Goal: Find specific page/section: Find specific page/section

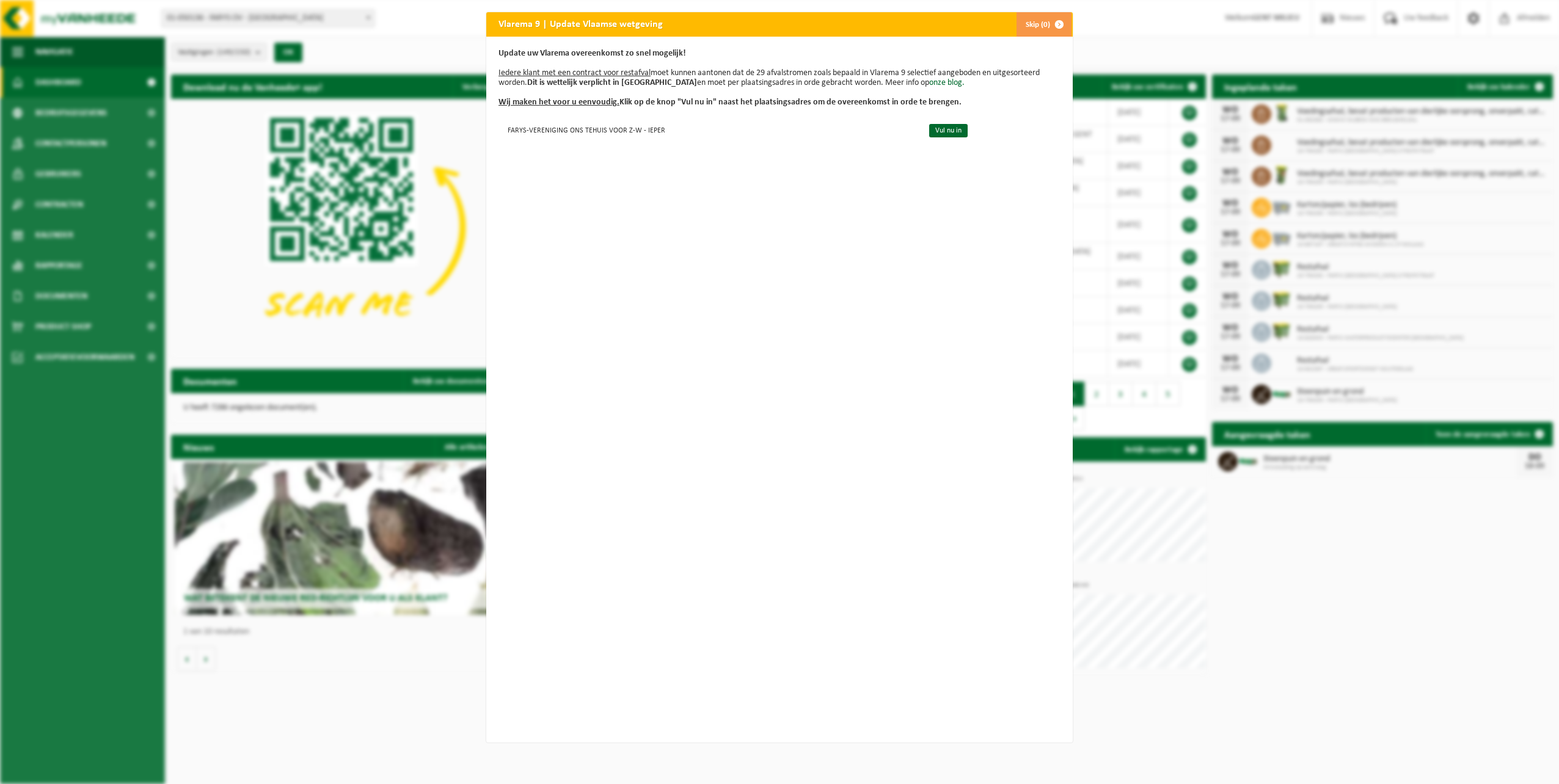
click at [1034, 16] on button "Skip (0)" at bounding box center [1043, 24] width 55 height 24
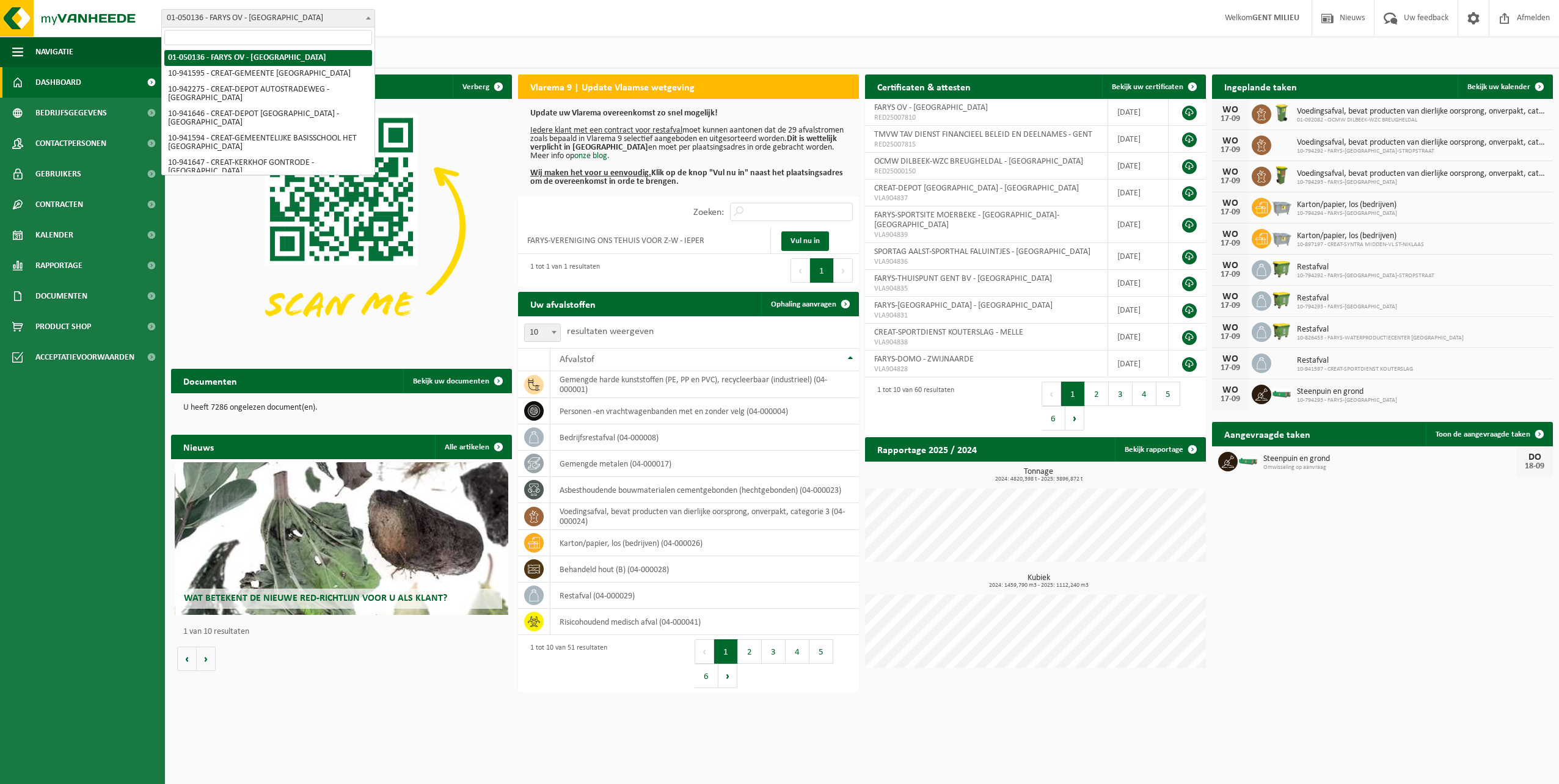
click at [221, 20] on span "01-050136 - FARYS OV - [GEOGRAPHIC_DATA]" at bounding box center [268, 18] width 212 height 17
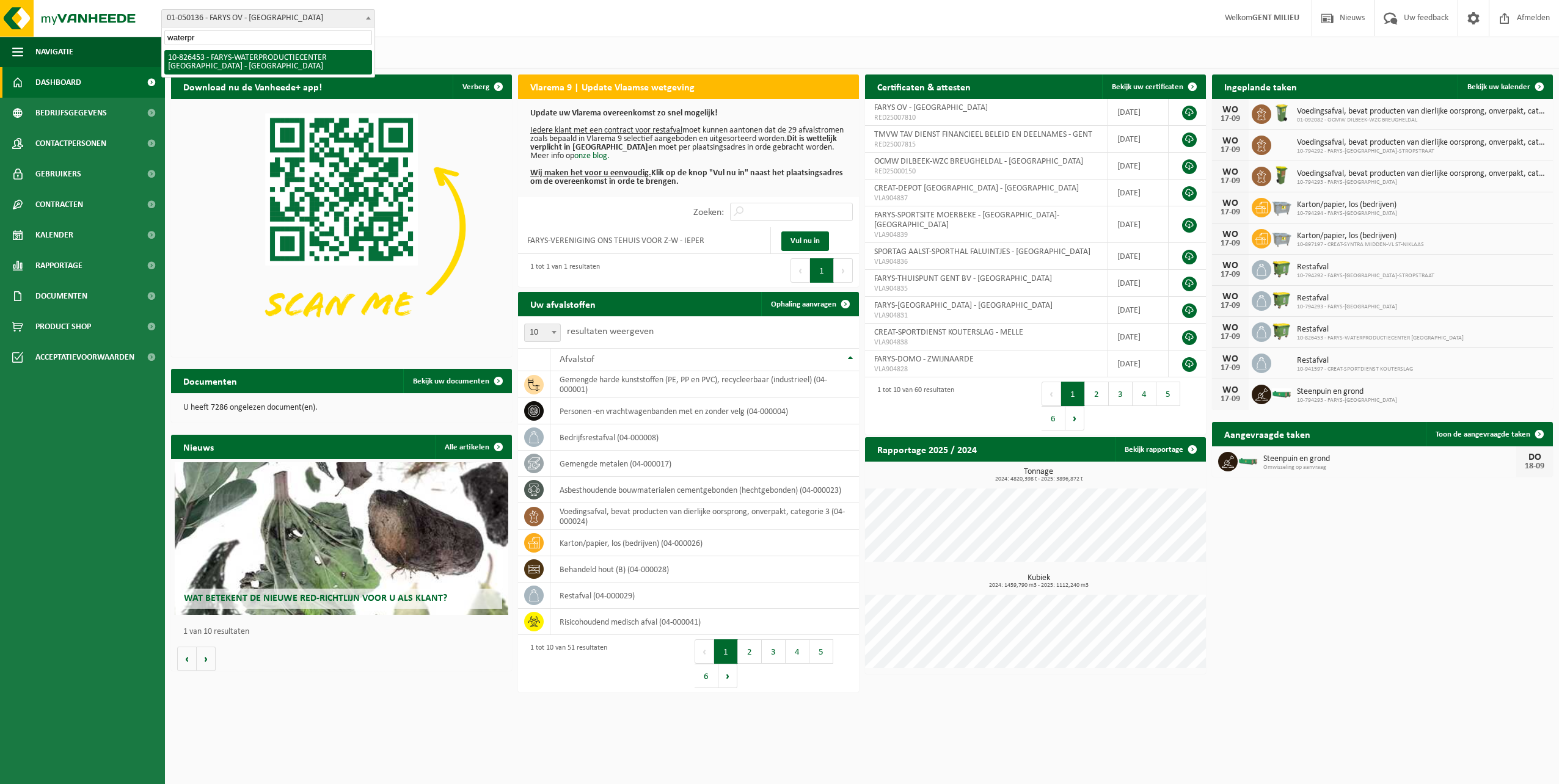
type input "waterpr"
select select "86092"
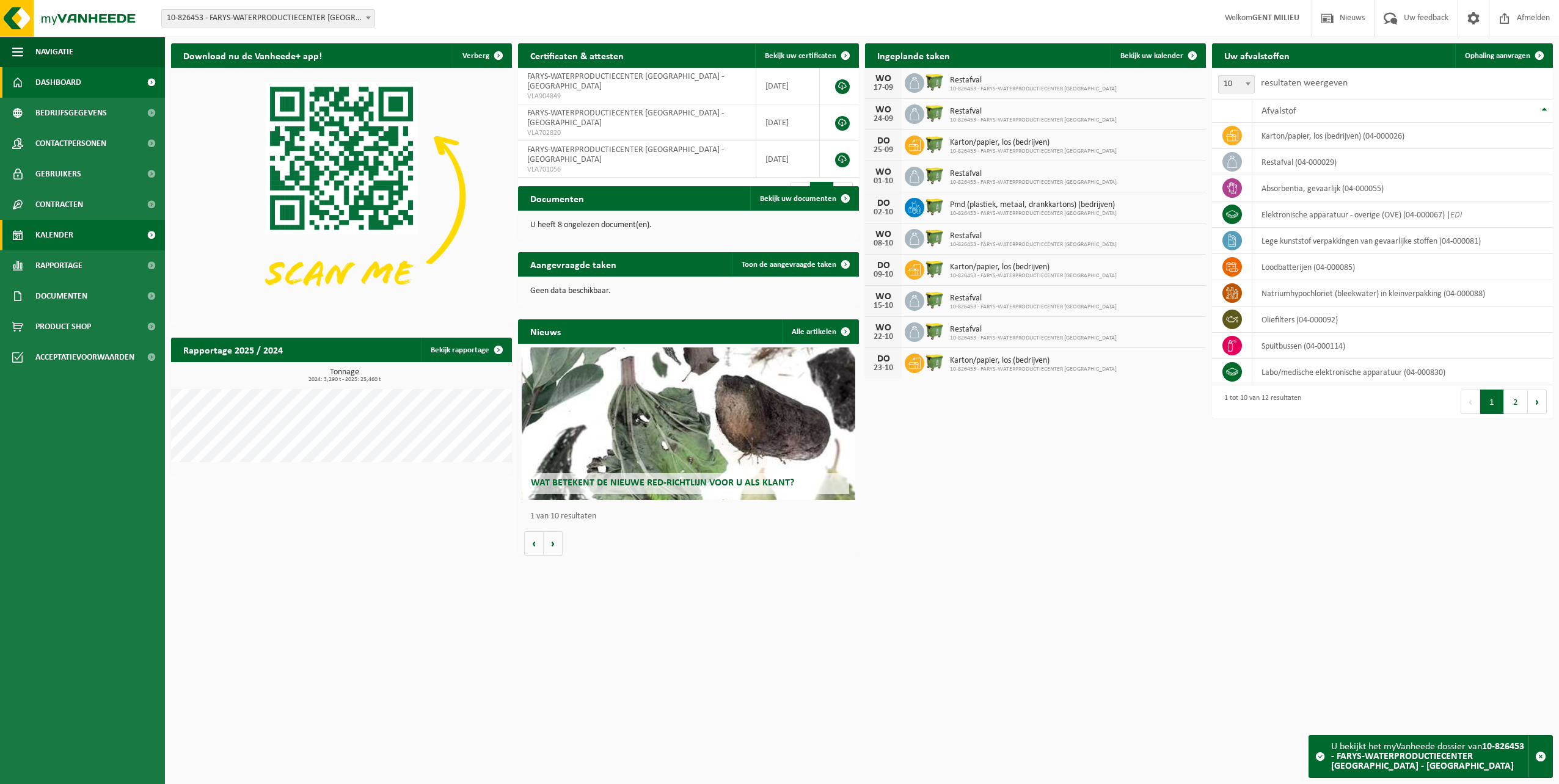
click at [52, 241] on span "Kalender" at bounding box center [54, 235] width 37 height 30
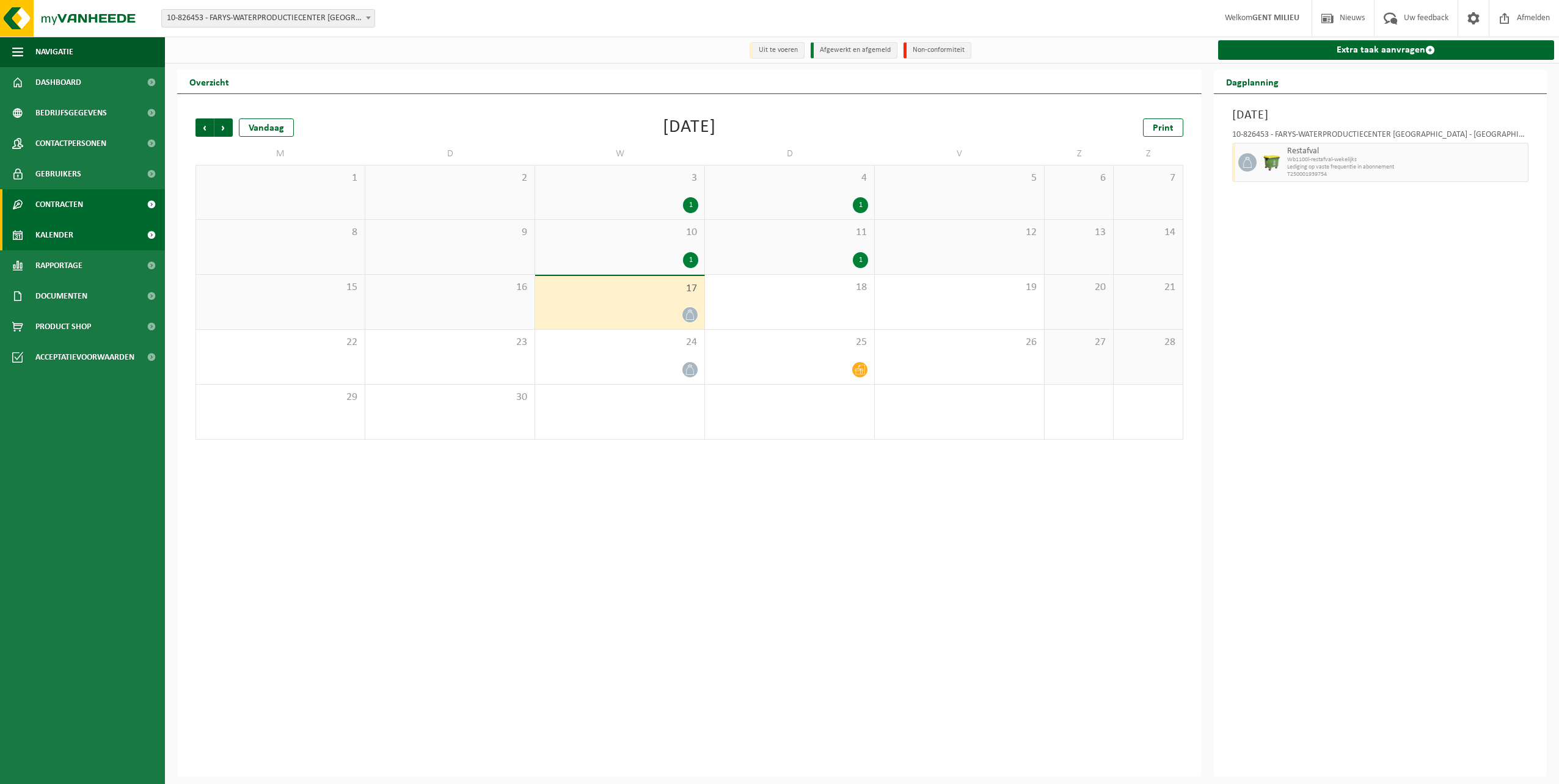
click at [55, 200] on span "Contracten" at bounding box center [59, 204] width 47 height 30
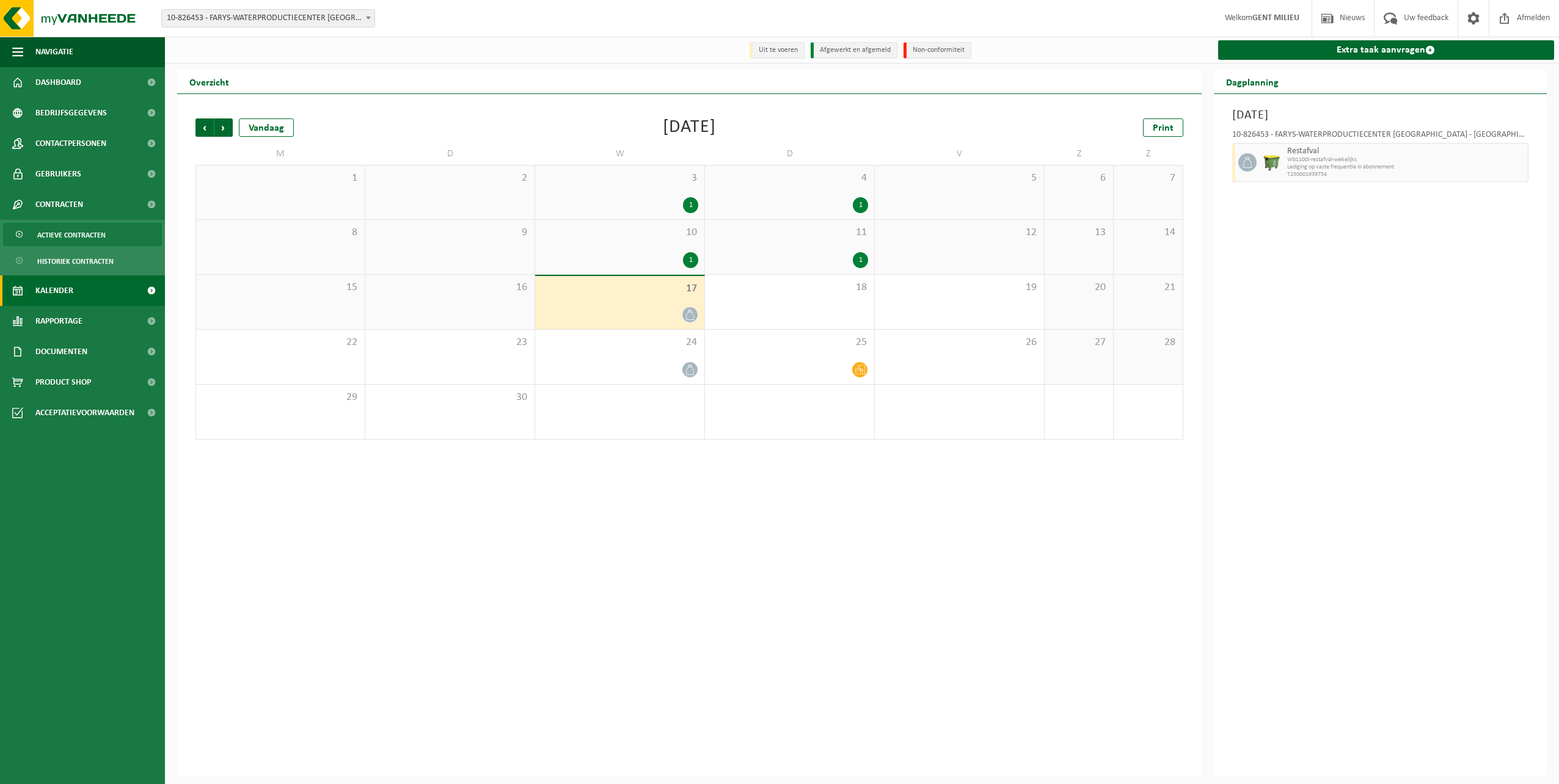
click at [71, 231] on span "Actieve contracten" at bounding box center [71, 235] width 69 height 23
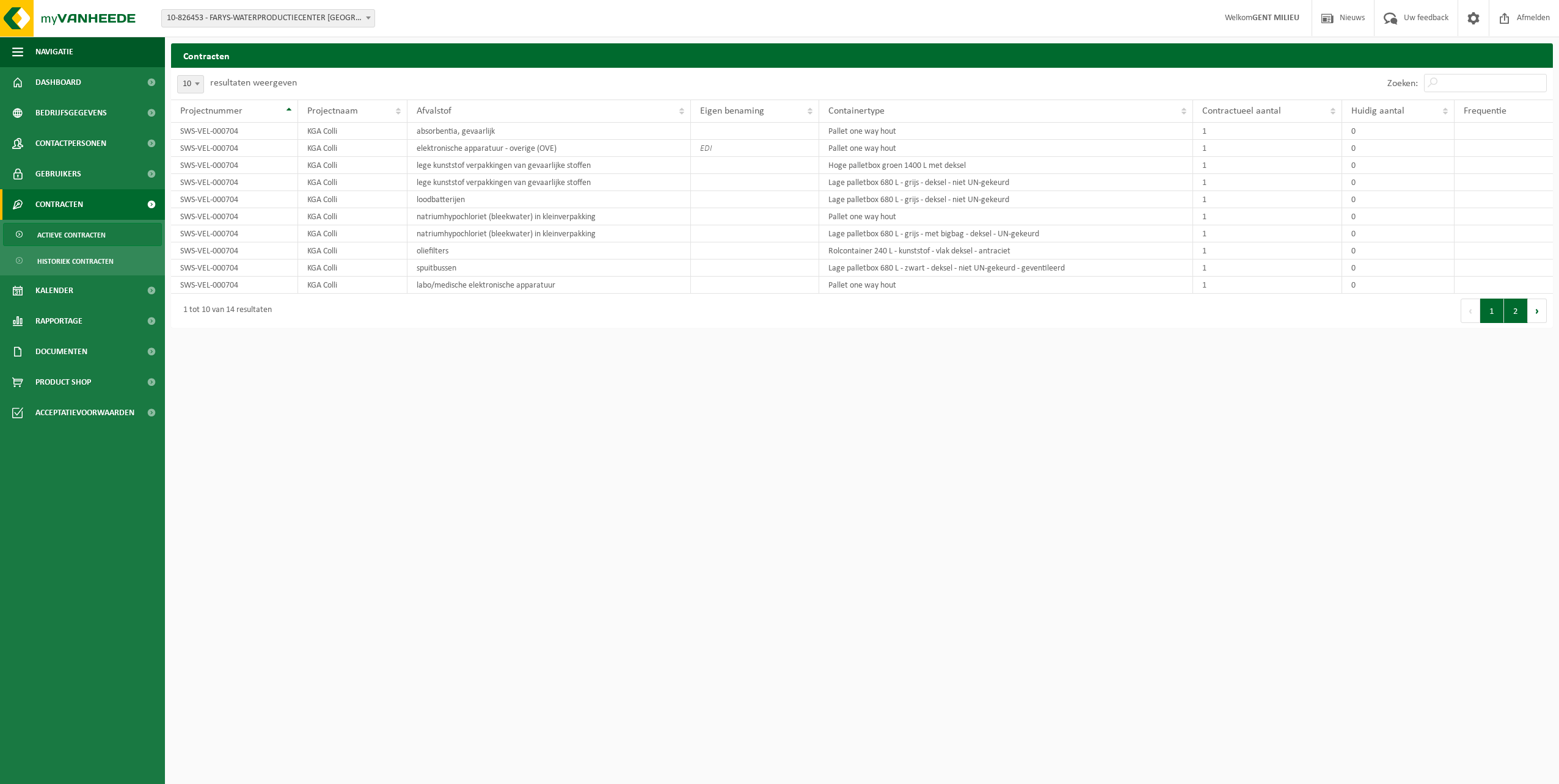
click at [1516, 318] on button "2" at bounding box center [1515, 310] width 24 height 24
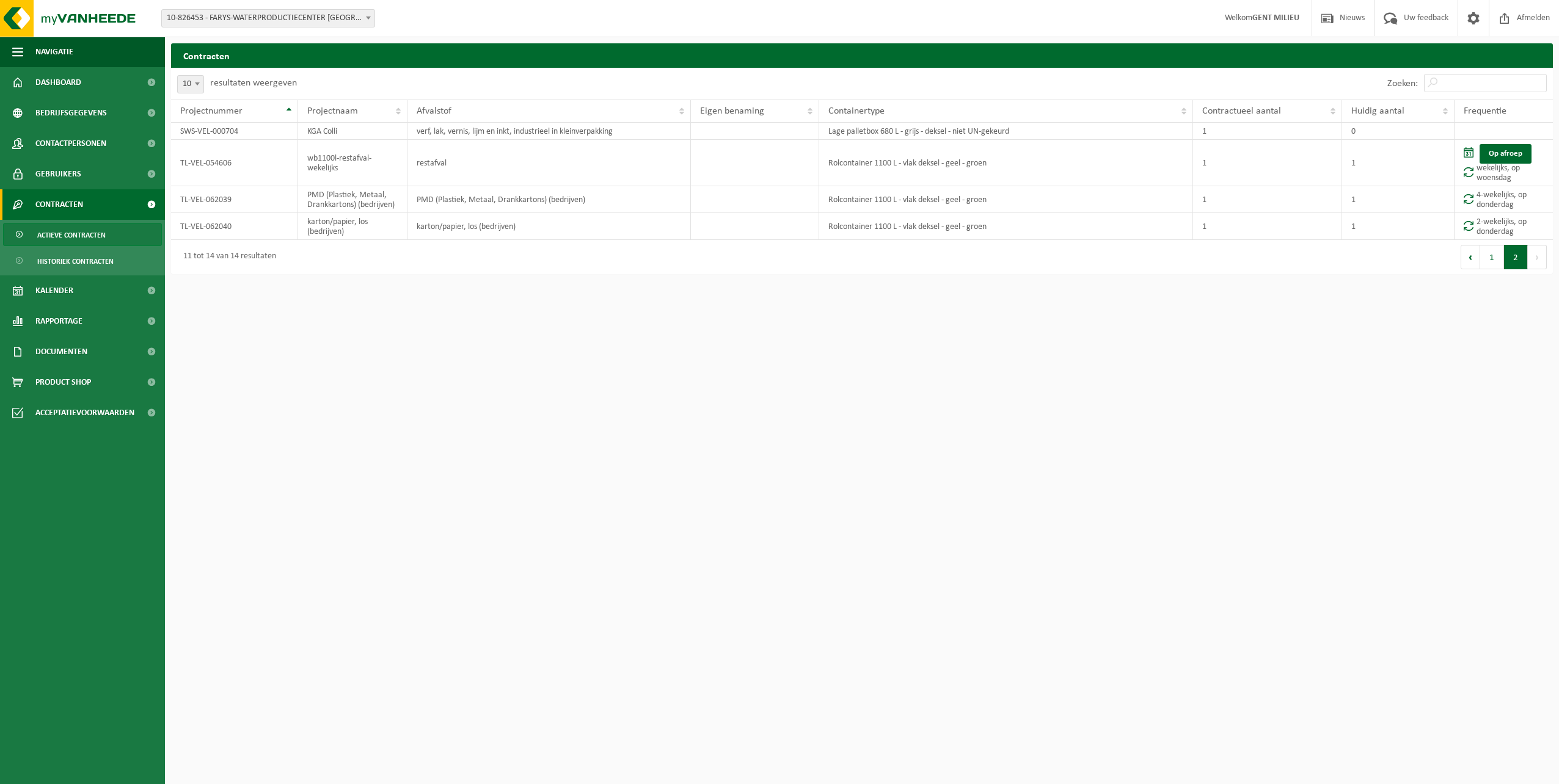
click at [233, 17] on span "10-826453 - FARYS-WATERPRODUCTIECENTER [GEOGRAPHIC_DATA] - [GEOGRAPHIC_DATA]" at bounding box center [268, 18] width 212 height 17
type input "strop"
select select "34324"
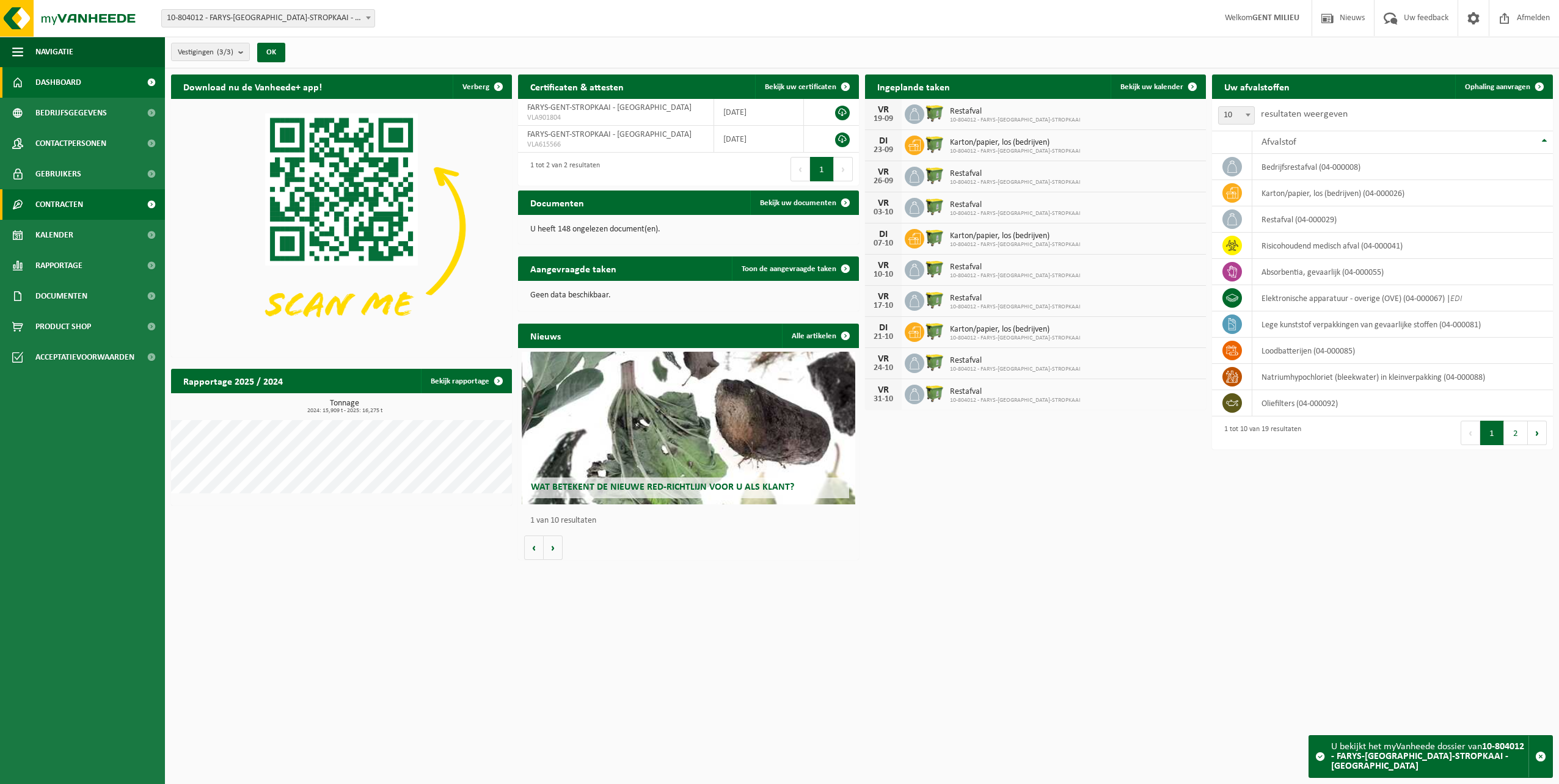
click at [74, 204] on span "Contracten" at bounding box center [59, 204] width 47 height 30
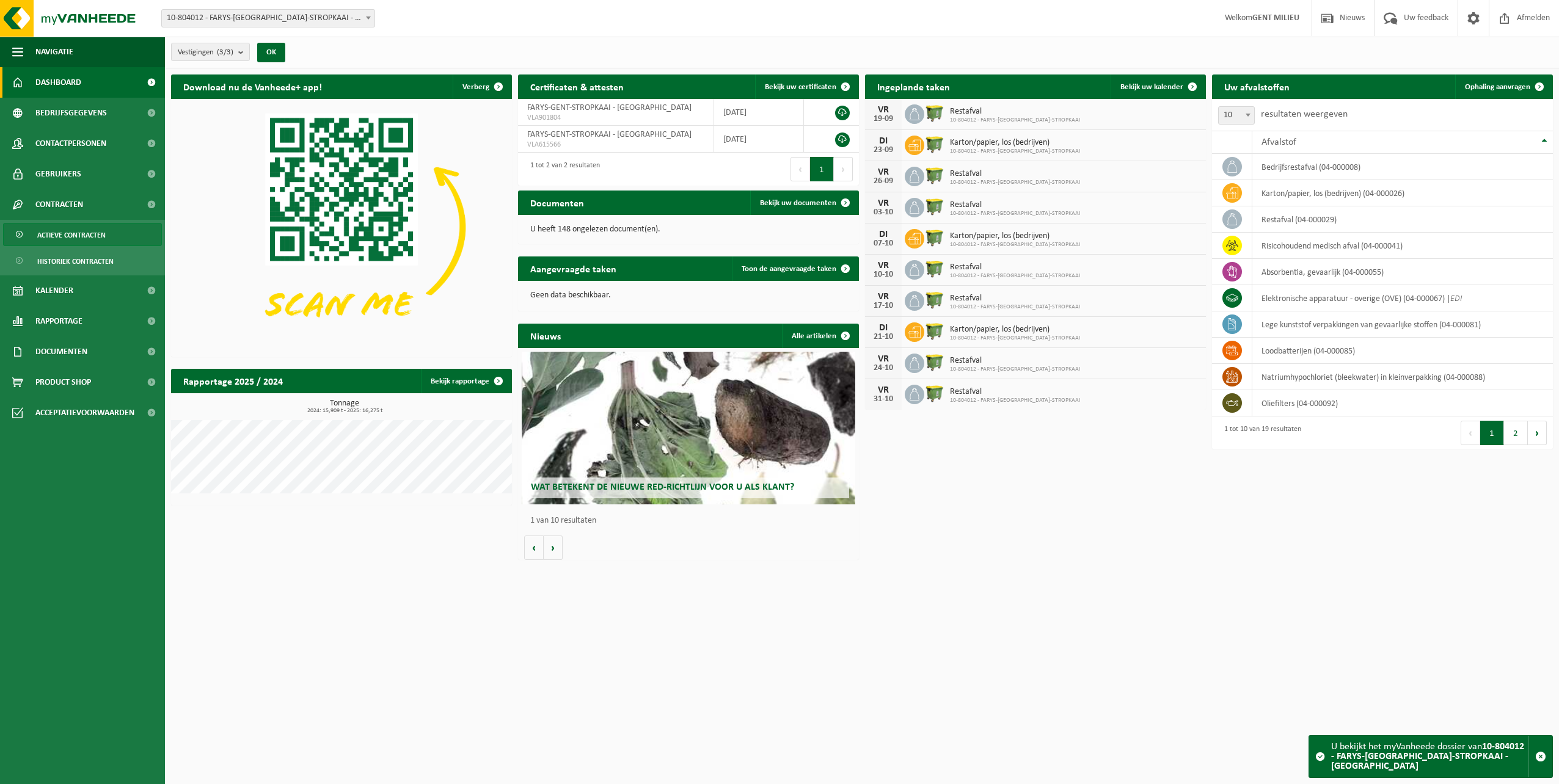
click at [82, 244] on span "Actieve contracten" at bounding box center [71, 235] width 69 height 23
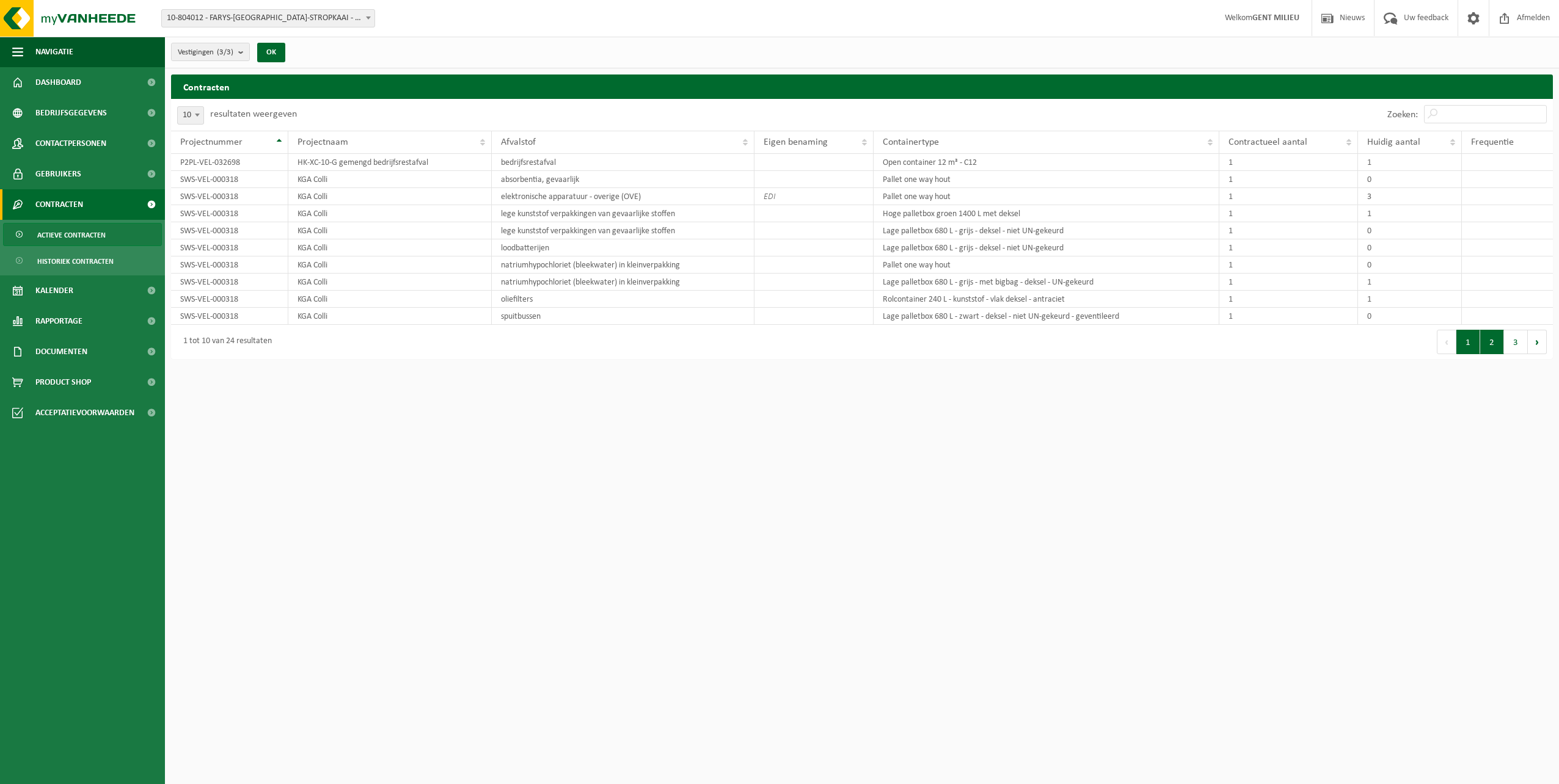
click at [1493, 343] on button "2" at bounding box center [1491, 342] width 24 height 24
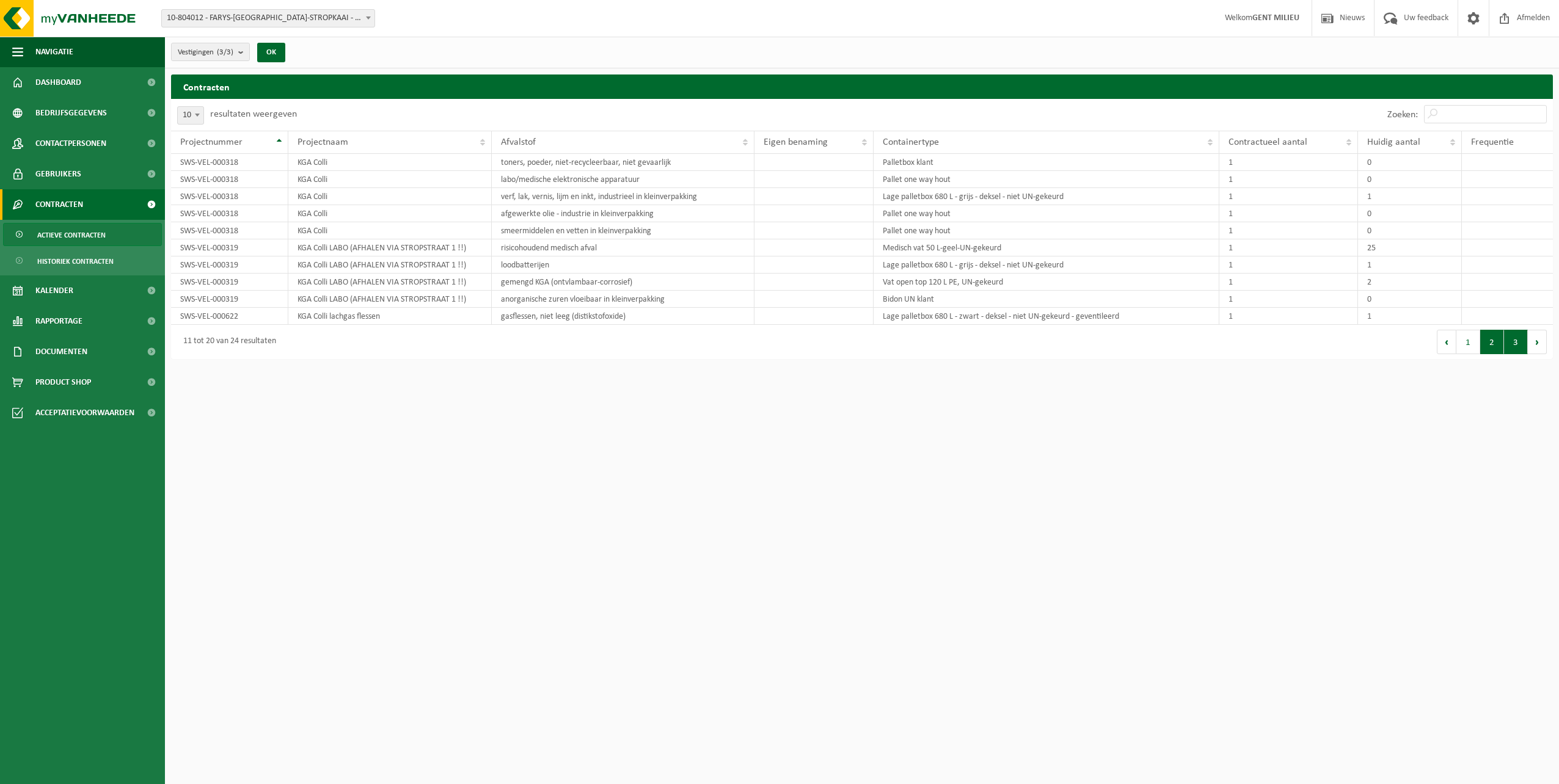
click at [1504, 343] on button "3" at bounding box center [1515, 342] width 24 height 24
